Goal: Transaction & Acquisition: Purchase product/service

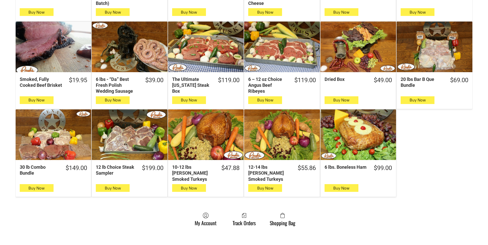
scroll to position [256, 0]
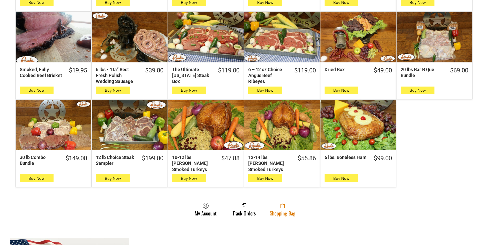
click at [281, 203] on span at bounding box center [283, 205] width 26 height 6
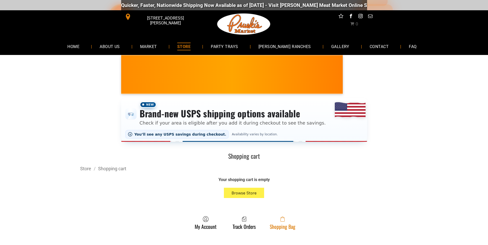
click at [294, 225] on link "Shopping Bag" at bounding box center [282, 223] width 31 height 14
click at [284, 227] on link "Shopping Bag" at bounding box center [282, 223] width 31 height 14
click at [289, 226] on link "Shopping Bag" at bounding box center [282, 223] width 31 height 14
